Goal: Find specific page/section: Find specific page/section

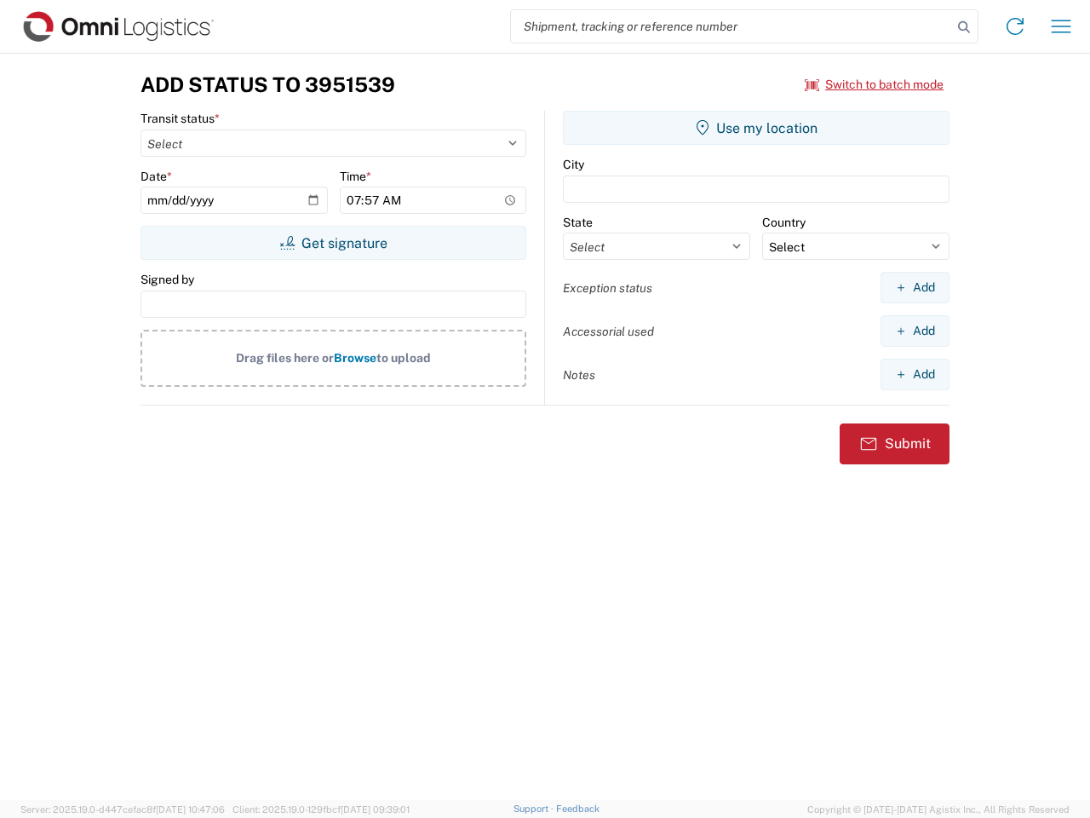
click at [732, 26] on input "search" at bounding box center [731, 26] width 441 height 32
click at [964, 27] on icon at bounding box center [964, 27] width 24 height 24
click at [1015, 26] on icon at bounding box center [1014, 26] width 27 height 27
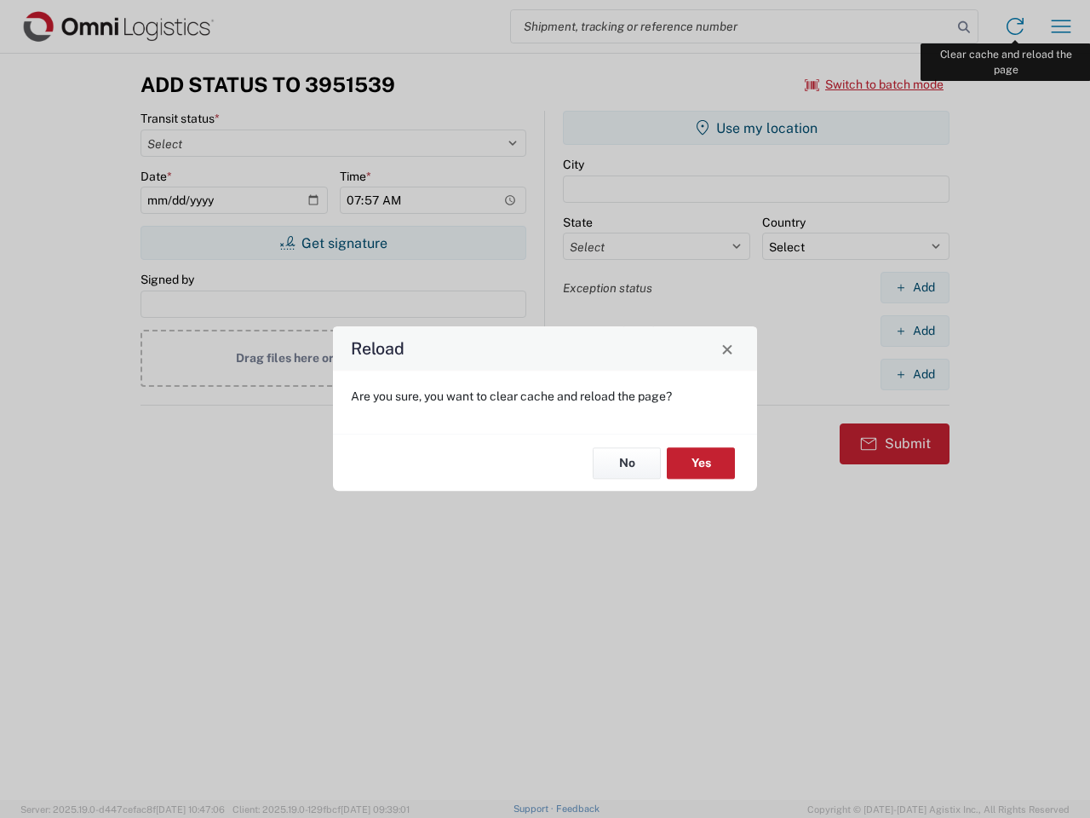
click at [1061, 26] on div "Reload Are you sure, you want to clear cache and reload the page? No Yes" at bounding box center [545, 409] width 1090 height 818
click at [875, 84] on div "Reload Are you sure, you want to clear cache and reload the page? No Yes" at bounding box center [545, 409] width 1090 height 818
click at [333, 243] on div "Reload Are you sure, you want to clear cache and reload the page? No Yes" at bounding box center [545, 409] width 1090 height 818
click at [756, 128] on div "Reload Are you sure, you want to clear cache and reload the page? No Yes" at bounding box center [545, 409] width 1090 height 818
click at [915, 287] on div "Reload Are you sure, you want to clear cache and reload the page? No Yes" at bounding box center [545, 409] width 1090 height 818
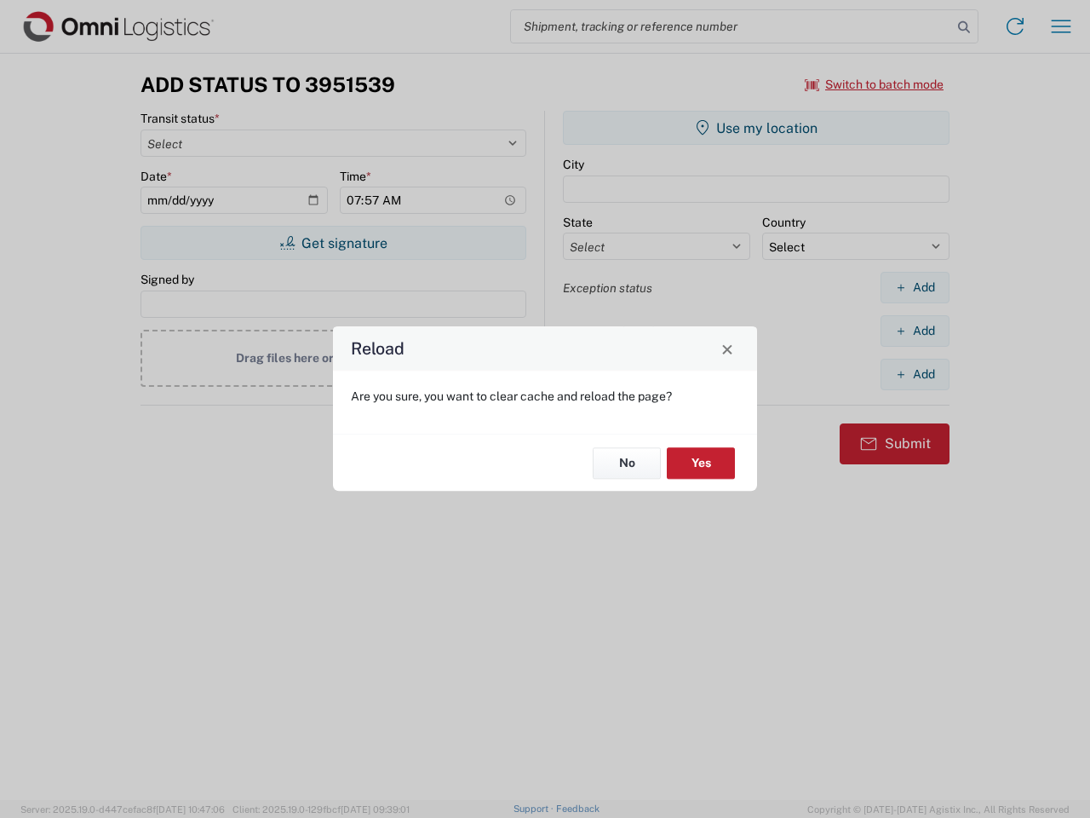
click at [915, 330] on div "Reload Are you sure, you want to clear cache and reload the page? No Yes" at bounding box center [545, 409] width 1090 height 818
click at [915, 374] on div "Reload Are you sure, you want to clear cache and reload the page? No Yes" at bounding box center [545, 409] width 1090 height 818
